Goal: Entertainment & Leisure: Browse casually

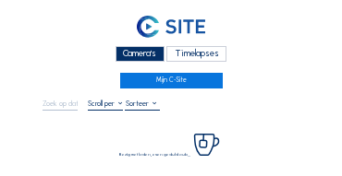
drag, startPoint x: 151, startPoint y: 55, endPoint x: 107, endPoint y: 54, distance: 44.3
click at [151, 55] on div "Camera's" at bounding box center [139, 54] width 49 height 16
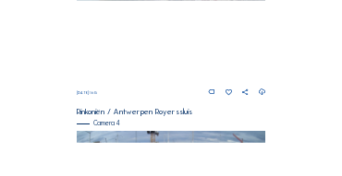
scroll to position [799, 0]
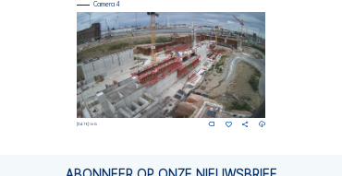
click at [90, 66] on img at bounding box center [171, 65] width 189 height 106
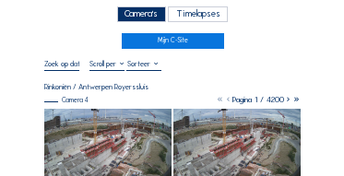
scroll to position [55, 0]
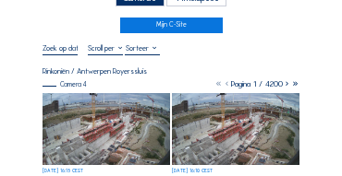
click at [106, 112] on img at bounding box center [105, 129] width 127 height 72
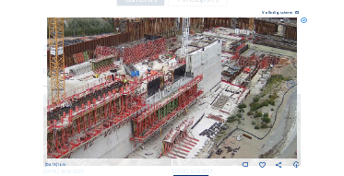
drag, startPoint x: 163, startPoint y: 104, endPoint x: 103, endPoint y: 132, distance: 65.3
click at [103, 132] on img at bounding box center [172, 88] width 251 height 141
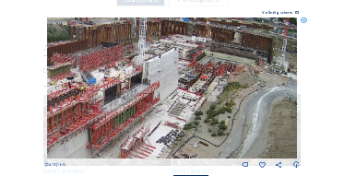
drag, startPoint x: 151, startPoint y: 98, endPoint x: 104, endPoint y: 106, distance: 47.8
click at [104, 106] on img at bounding box center [172, 88] width 251 height 141
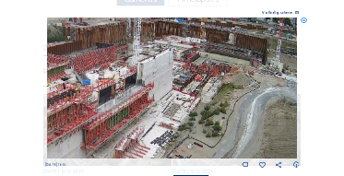
drag, startPoint x: 44, startPoint y: 106, endPoint x: 167, endPoint y: 89, distance: 124.1
click at [167, 89] on div "Scroll om door de tijd te reizen | Druk op de 'Alt'-knop + scroll om te Zoomen …" at bounding box center [172, 88] width 344 height 176
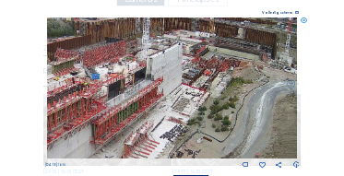
drag, startPoint x: 121, startPoint y: 110, endPoint x: 130, endPoint y: 104, distance: 10.8
click at [130, 104] on img at bounding box center [172, 88] width 251 height 141
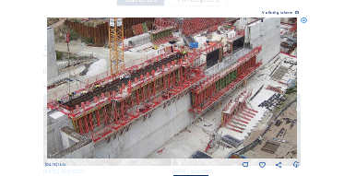
drag, startPoint x: 97, startPoint y: 106, endPoint x: 196, endPoint y: 75, distance: 103.7
click at [196, 75] on img at bounding box center [172, 88] width 251 height 141
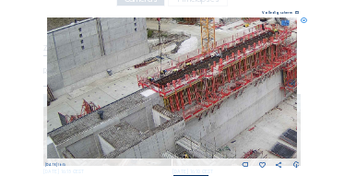
drag, startPoint x: 152, startPoint y: 88, endPoint x: 221, endPoint y: 71, distance: 70.3
click at [221, 71] on img at bounding box center [172, 88] width 251 height 141
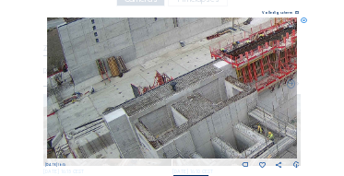
drag, startPoint x: 136, startPoint y: 79, endPoint x: 210, endPoint y: 50, distance: 79.6
click at [210, 50] on img at bounding box center [172, 88] width 251 height 141
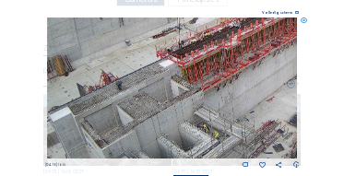
drag, startPoint x: 198, startPoint y: 52, endPoint x: 149, endPoint y: 52, distance: 48.9
click at [149, 52] on img at bounding box center [172, 88] width 251 height 141
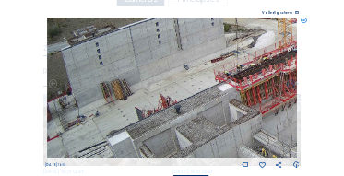
drag, startPoint x: 223, startPoint y: 89, endPoint x: 207, endPoint y: 81, distance: 17.4
click at [224, 90] on img at bounding box center [172, 88] width 251 height 141
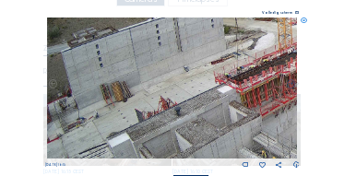
drag, startPoint x: 201, startPoint y: 82, endPoint x: 220, endPoint y: 91, distance: 20.3
click at [220, 91] on img at bounding box center [172, 88] width 251 height 141
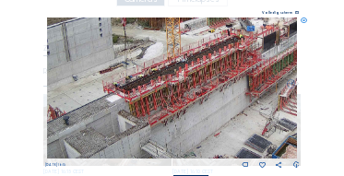
drag, startPoint x: 236, startPoint y: 91, endPoint x: 124, endPoint y: 91, distance: 111.8
click at [124, 91] on img at bounding box center [172, 88] width 251 height 141
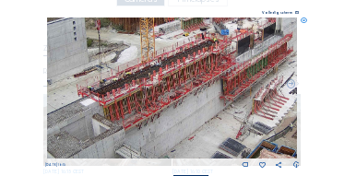
drag, startPoint x: 211, startPoint y: 94, endPoint x: 186, endPoint y: 98, distance: 26.1
click at [186, 98] on img at bounding box center [172, 88] width 251 height 141
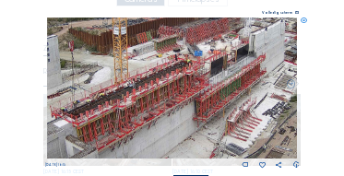
drag, startPoint x: 220, startPoint y: 71, endPoint x: 169, endPoint y: 103, distance: 59.7
click at [170, 103] on img at bounding box center [172, 88] width 251 height 141
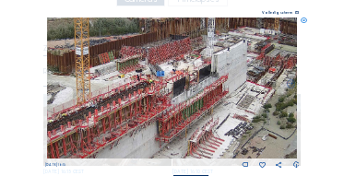
drag, startPoint x: 238, startPoint y: 97, endPoint x: 194, endPoint y: 109, distance: 45.9
click at [195, 109] on img at bounding box center [172, 88] width 251 height 141
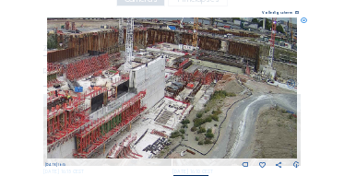
drag, startPoint x: 221, startPoint y: 97, endPoint x: 172, endPoint y: 103, distance: 49.4
click at [172, 104] on img at bounding box center [172, 88] width 251 height 141
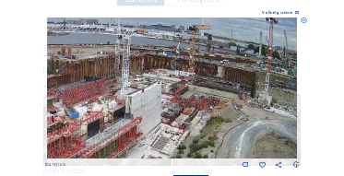
drag, startPoint x: 200, startPoint y: 94, endPoint x: 197, endPoint y: 114, distance: 19.7
click at [197, 114] on img at bounding box center [172, 88] width 251 height 141
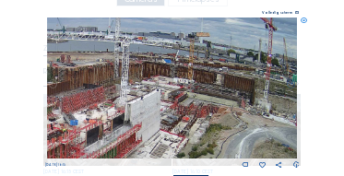
click at [126, 102] on img at bounding box center [172, 88] width 251 height 141
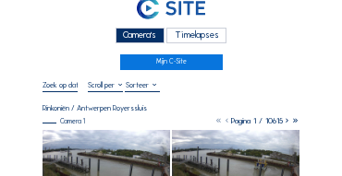
scroll to position [18, 0]
click at [146, 32] on div "Camera's" at bounding box center [139, 36] width 49 height 16
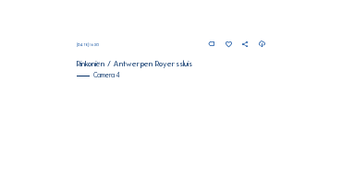
scroll to position [682, 0]
